Goal: Information Seeking & Learning: Learn about a topic

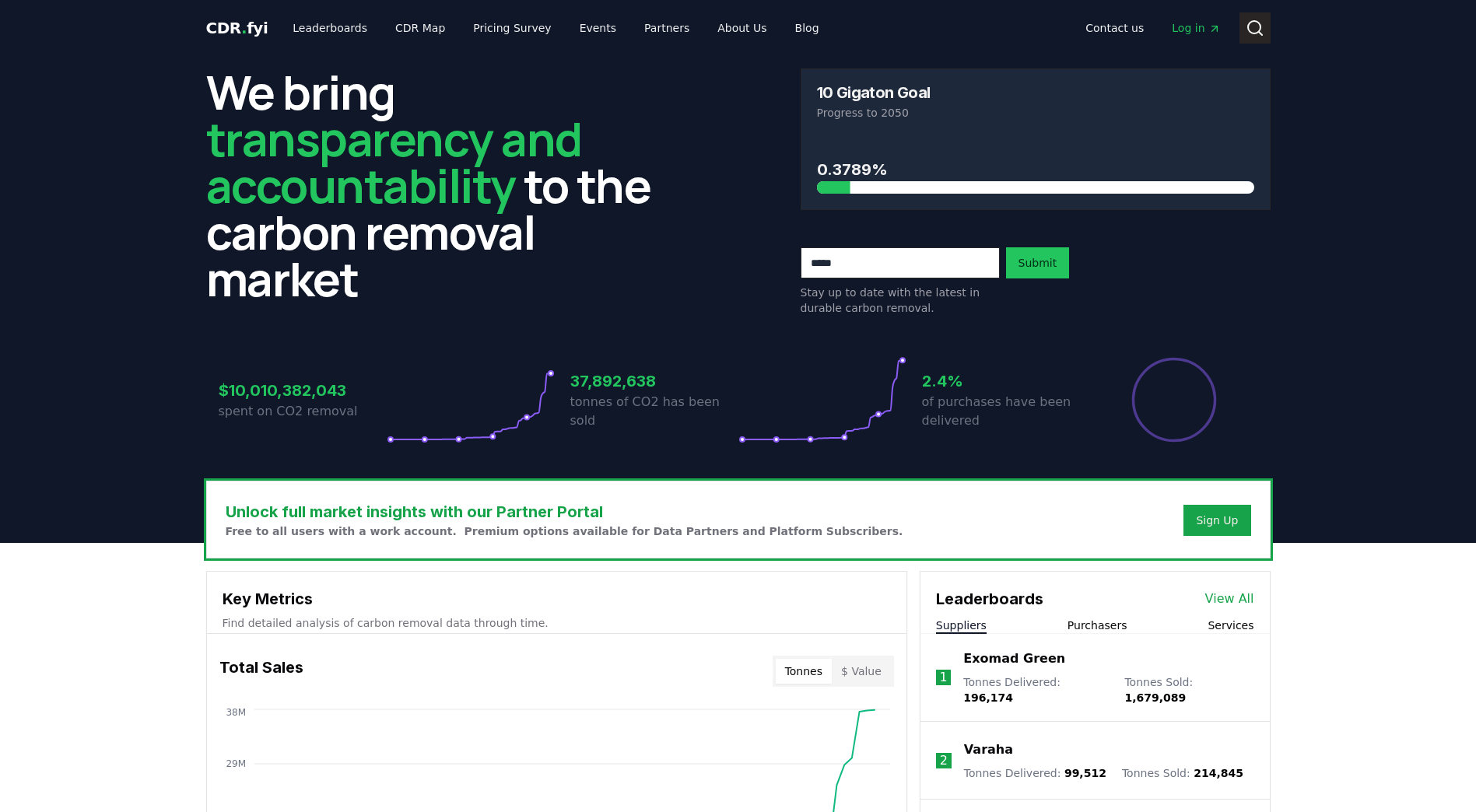
click at [1263, 24] on icon at bounding box center [1254, 28] width 19 height 19
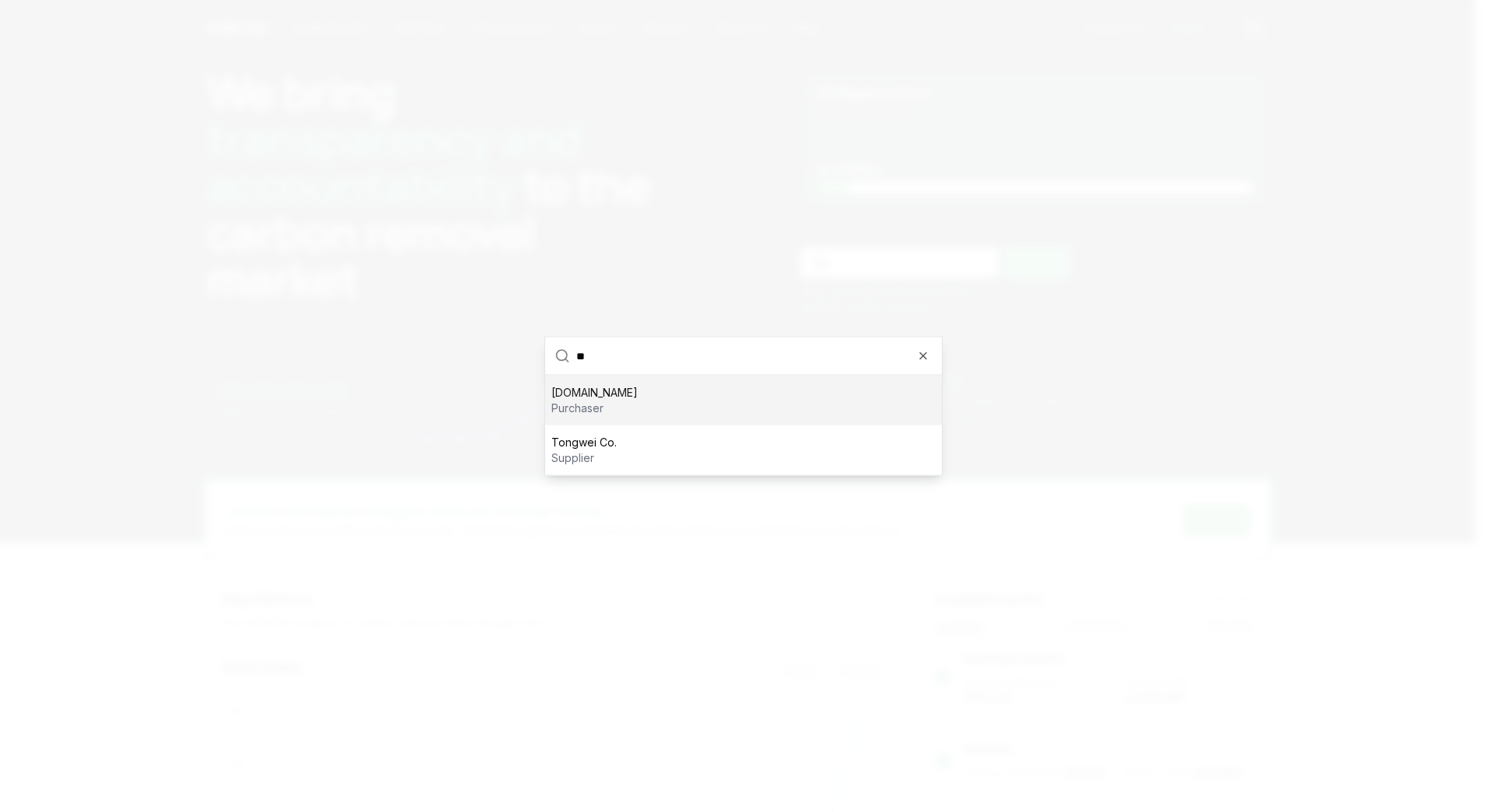
type input "*"
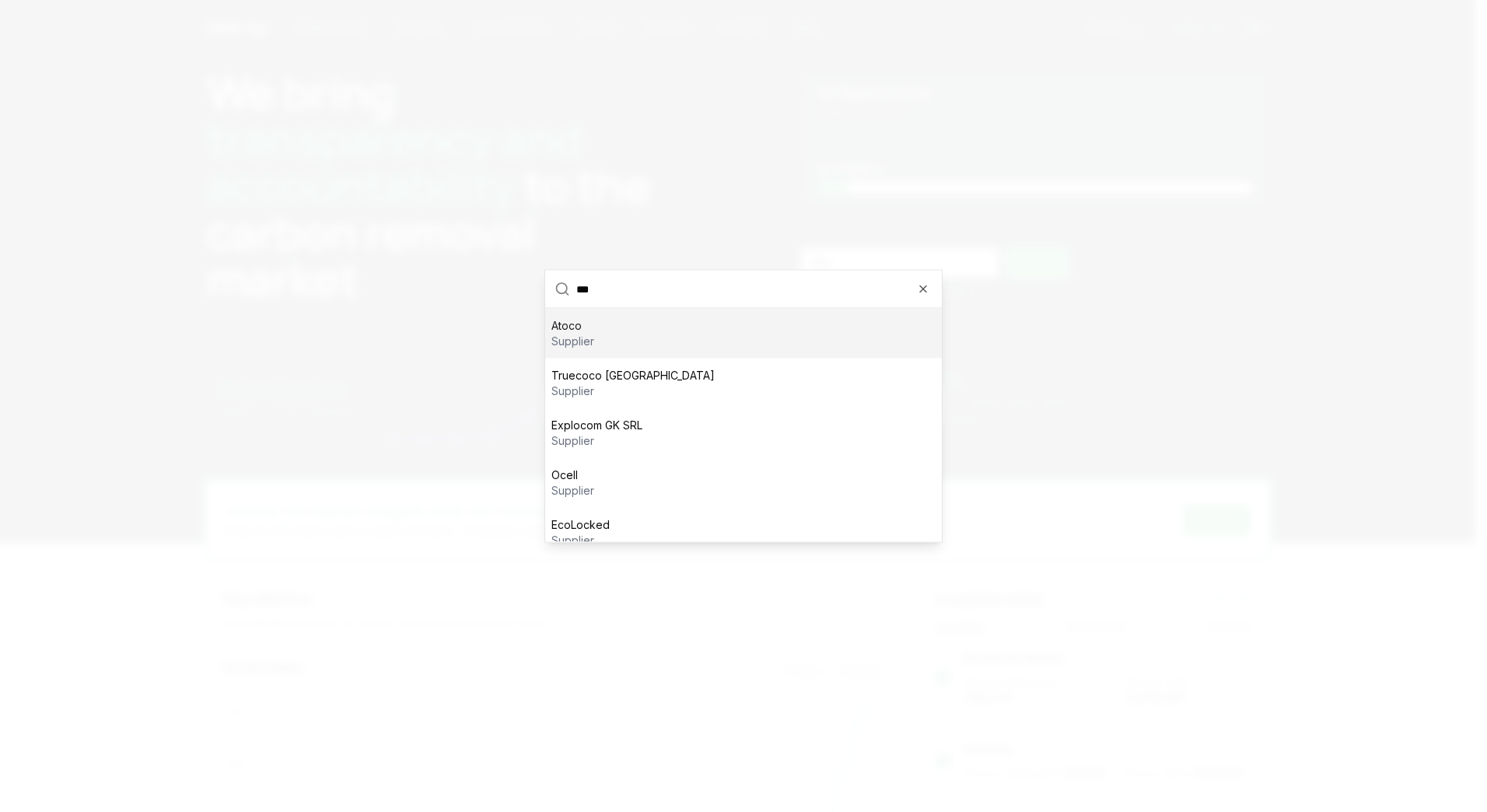
type input "***"
click at [1203, 251] on div at bounding box center [744, 406] width 1487 height 812
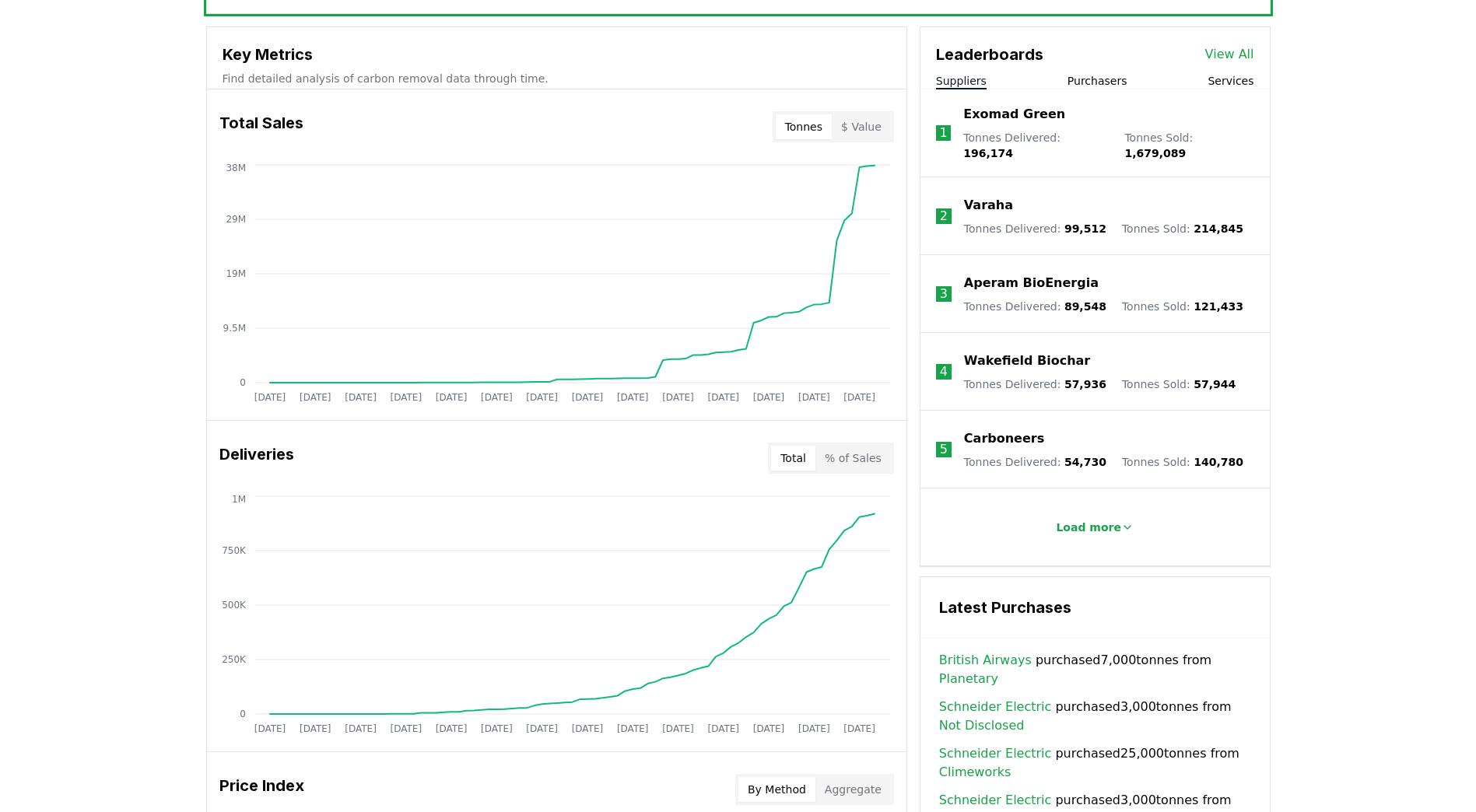
scroll to position [622, 0]
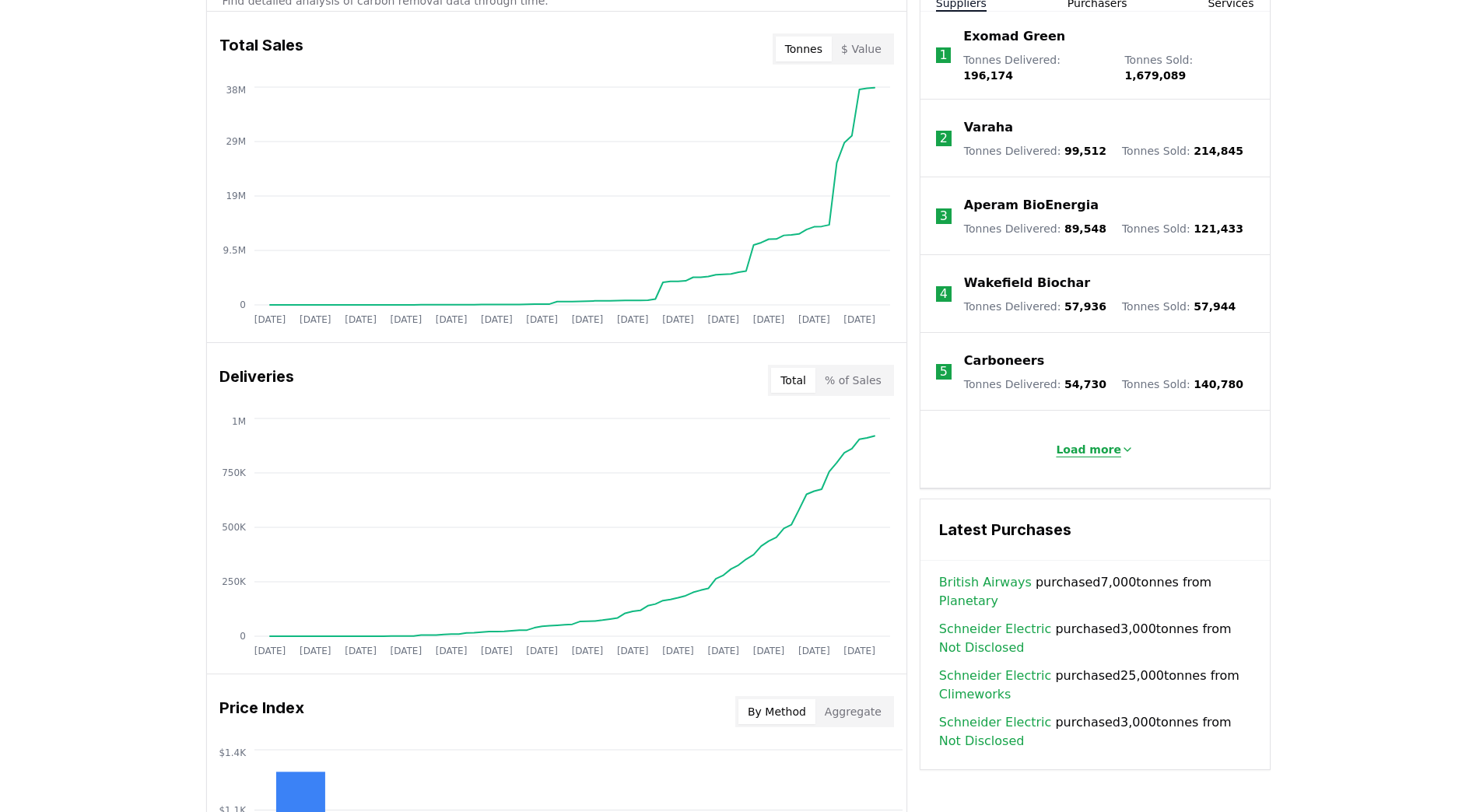
click at [1089, 445] on p "Load more" at bounding box center [1087, 449] width 65 height 15
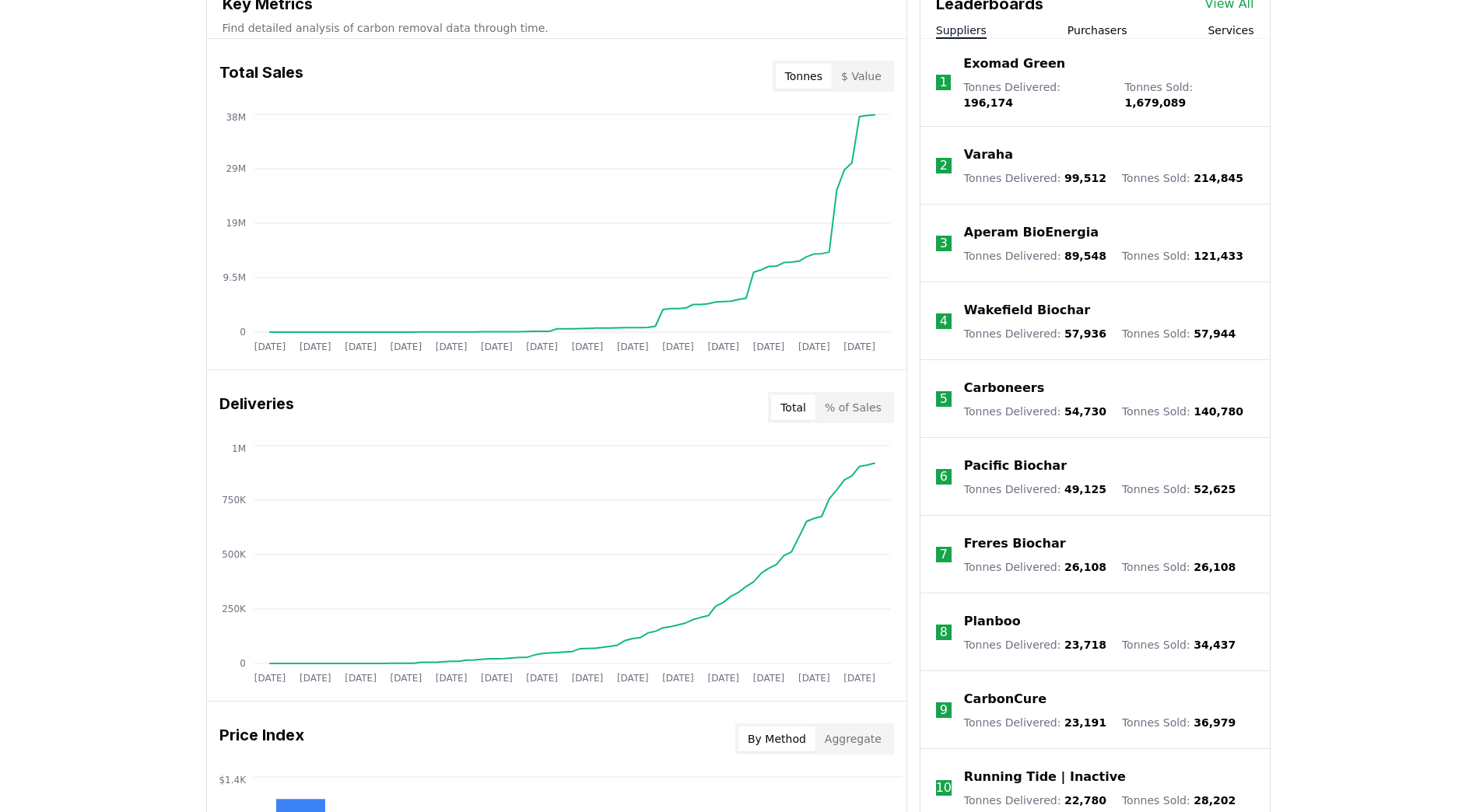
scroll to position [389, 0]
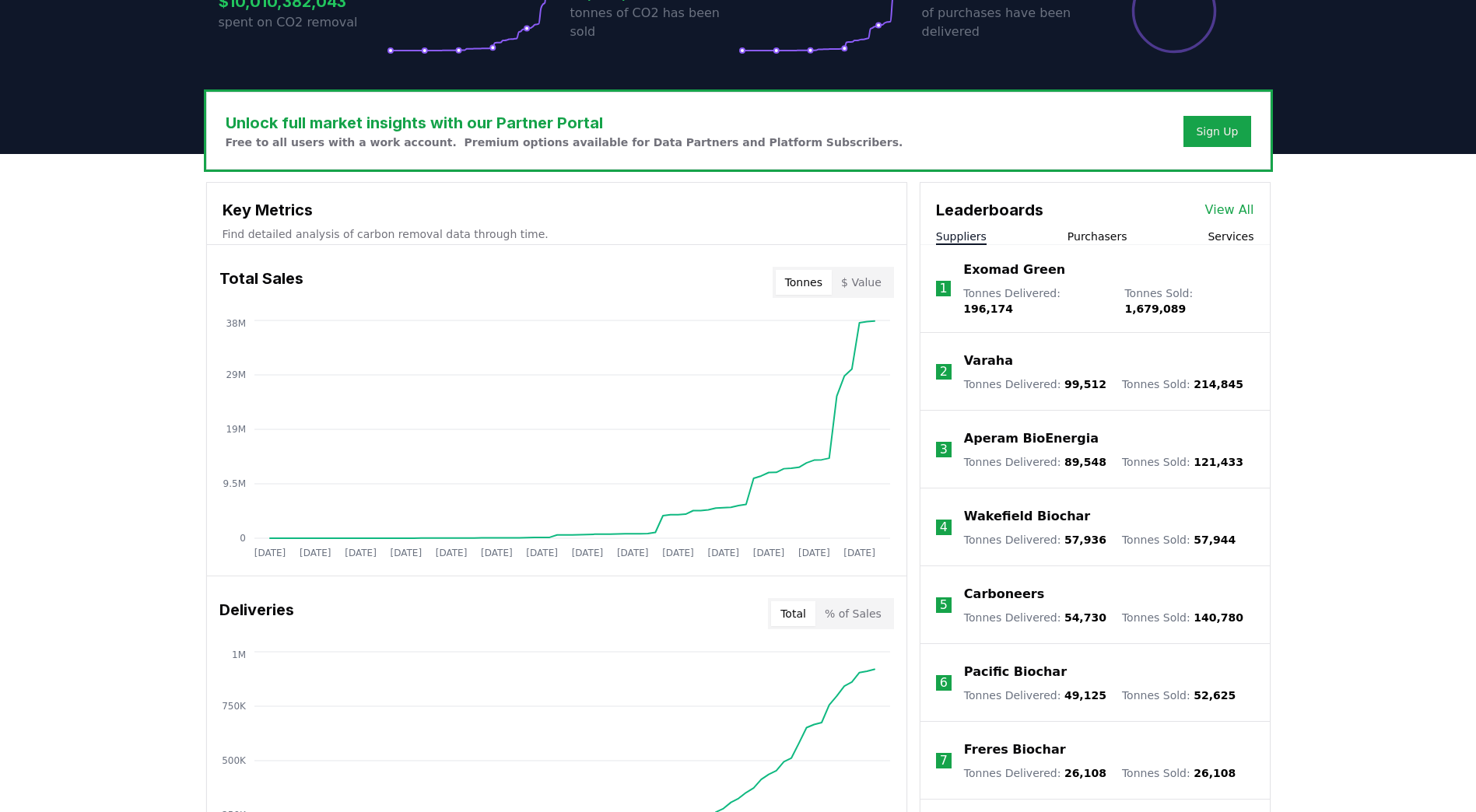
click at [1234, 213] on link "View All" at bounding box center [1229, 210] width 49 height 19
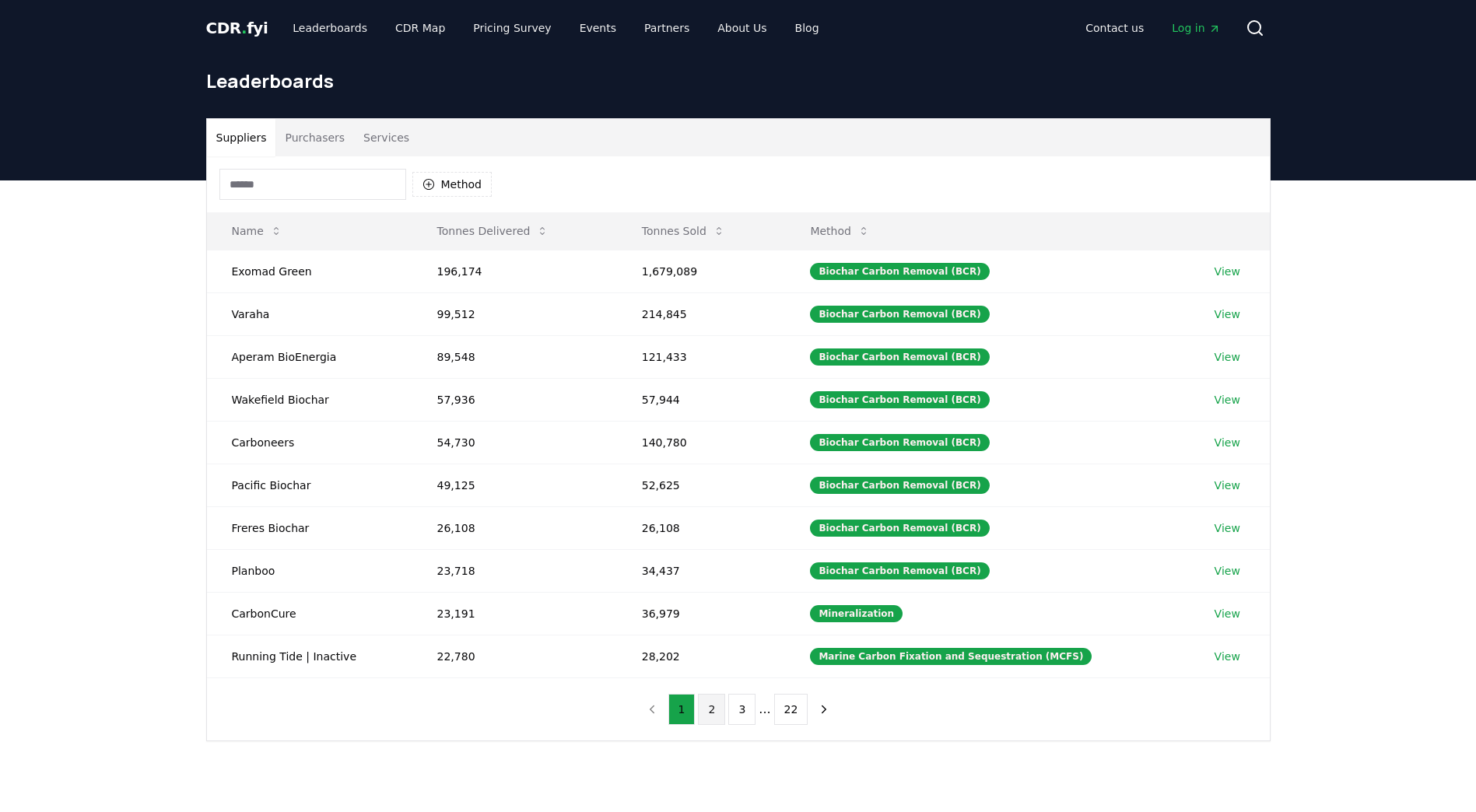
click at [716, 714] on button "2" at bounding box center [711, 709] width 28 height 31
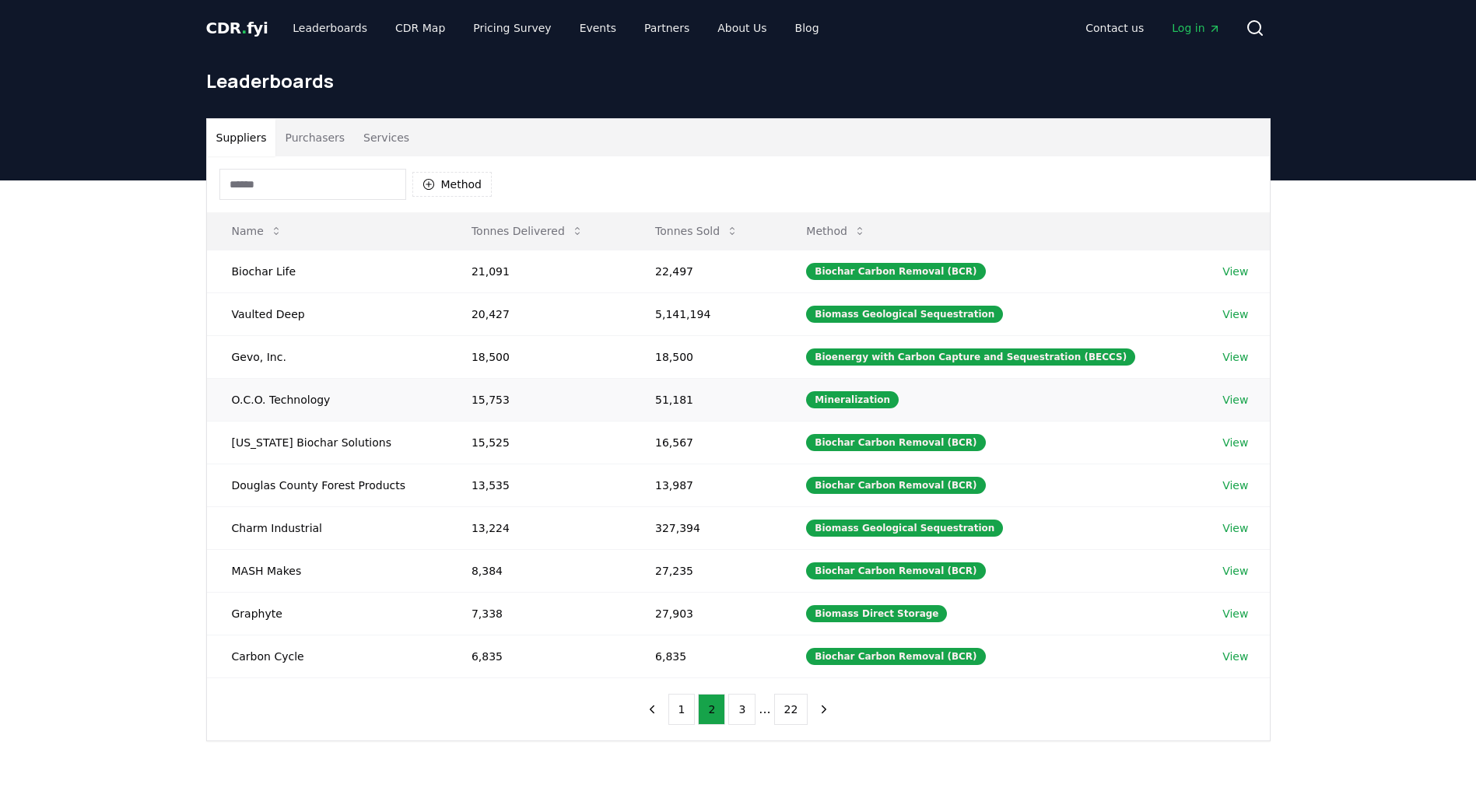
click at [300, 397] on td "O.C.O. Technology" at bounding box center [327, 399] width 239 height 43
click at [1240, 396] on link "View" at bounding box center [1235, 399] width 26 height 15
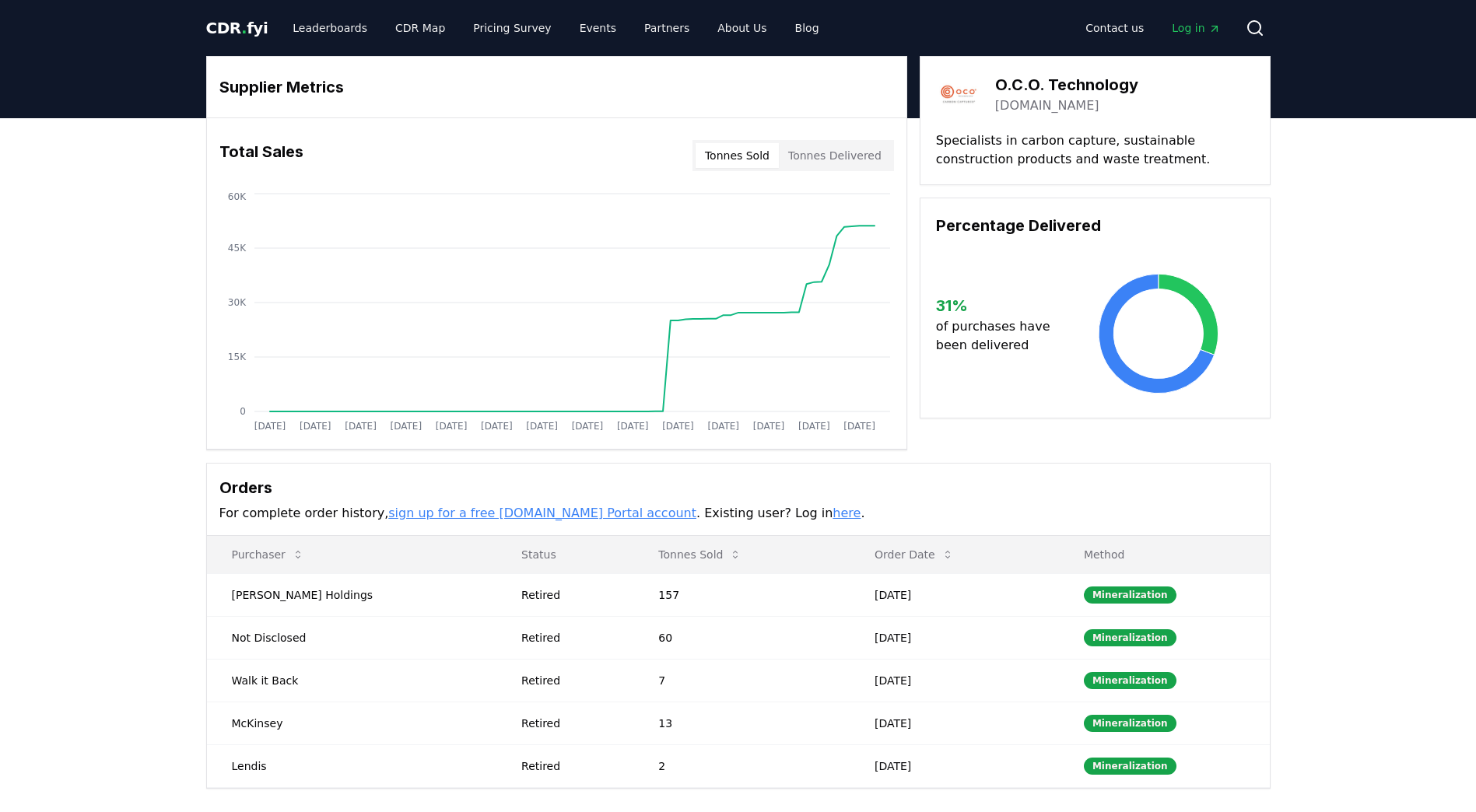
click at [838, 139] on div "Total Sales Tonnes Sold Tonnes Delivered" at bounding box center [557, 155] width 699 height 56
click at [836, 162] on button "Tonnes Delivered" at bounding box center [835, 156] width 112 height 25
